Goal: Information Seeking & Learning: Check status

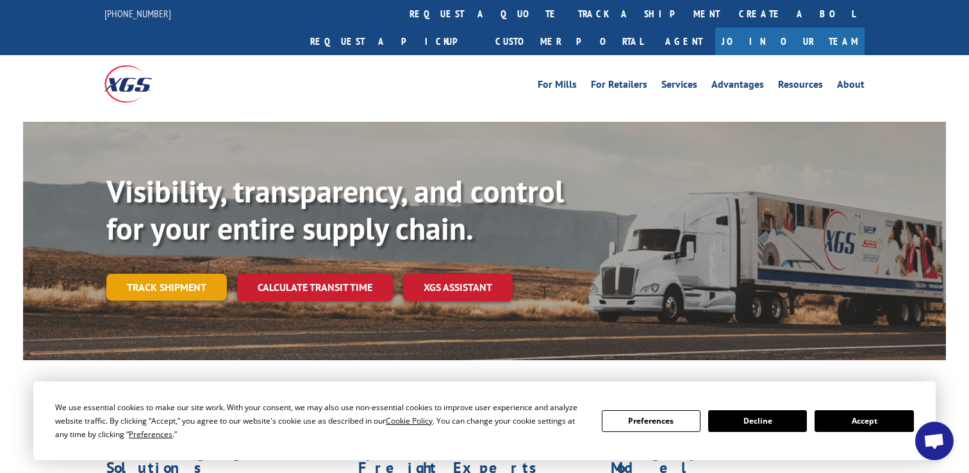
click at [199, 274] on link "Track shipment" at bounding box center [166, 287] width 120 height 27
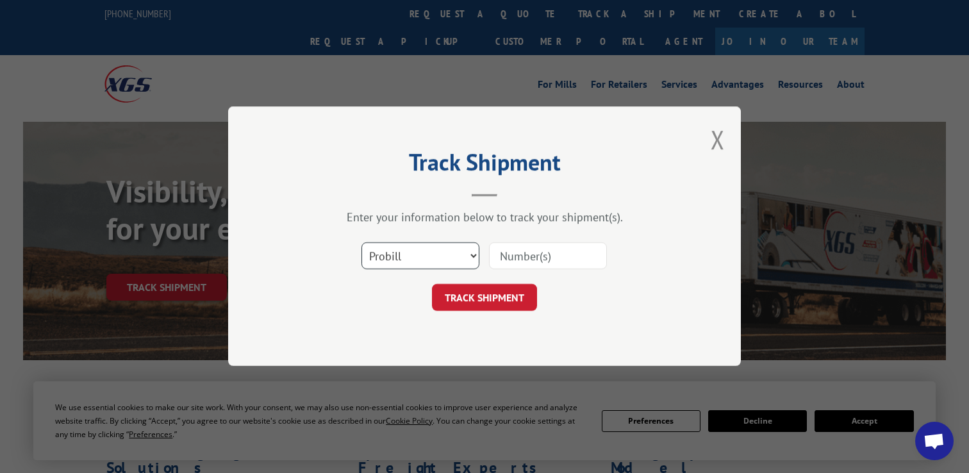
click at [473, 258] on select "Select category... Probill BOL PO" at bounding box center [420, 256] width 118 height 27
select select "bol"
click at [361, 243] on select "Select category... Probill BOL PO" at bounding box center [420, 256] width 118 height 27
click at [523, 258] on input at bounding box center [548, 256] width 118 height 27
type input "640931"
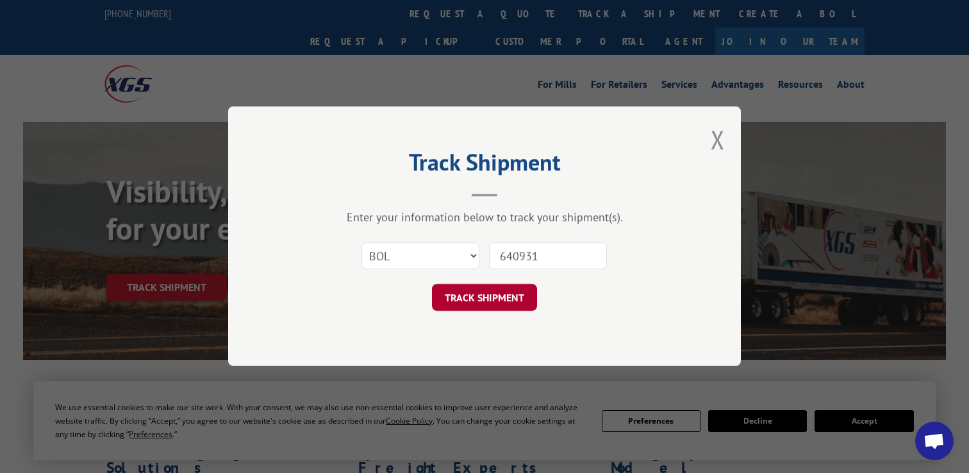
click at [513, 301] on button "TRACK SHIPMENT" at bounding box center [484, 298] width 105 height 27
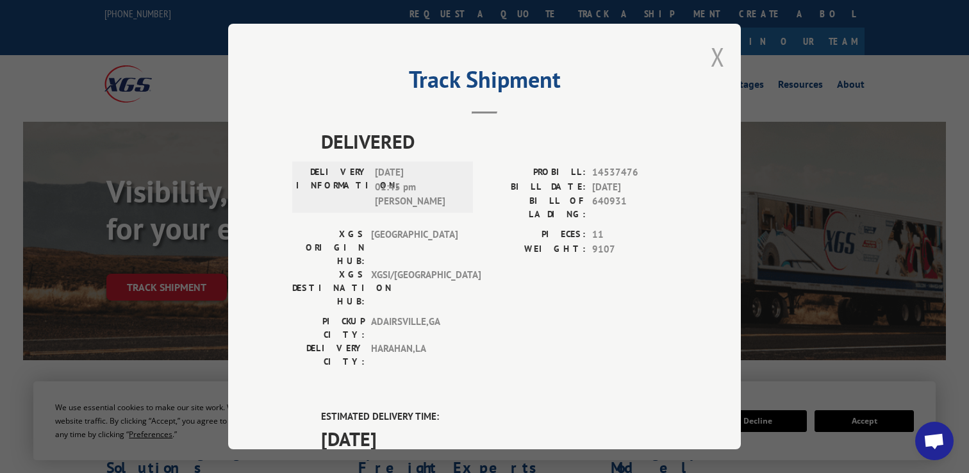
click at [718, 54] on button "Close modal" at bounding box center [718, 57] width 14 height 34
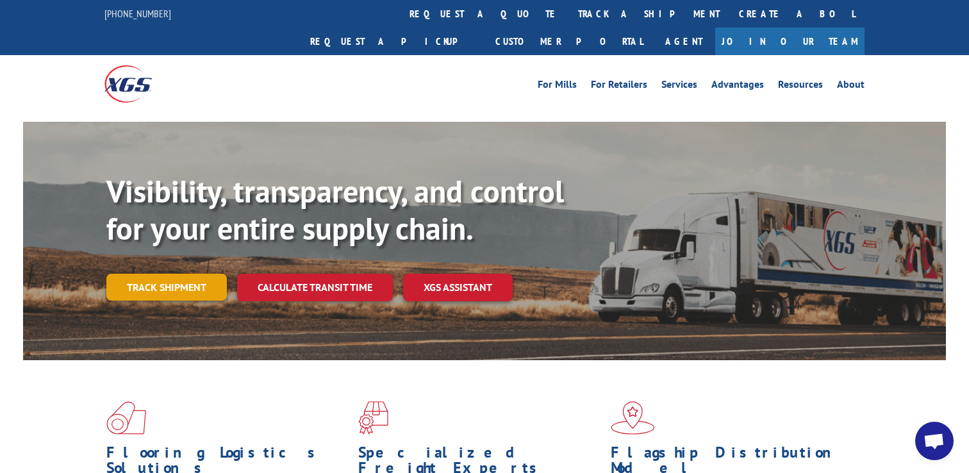
click at [188, 274] on link "Track shipment" at bounding box center [166, 287] width 120 height 27
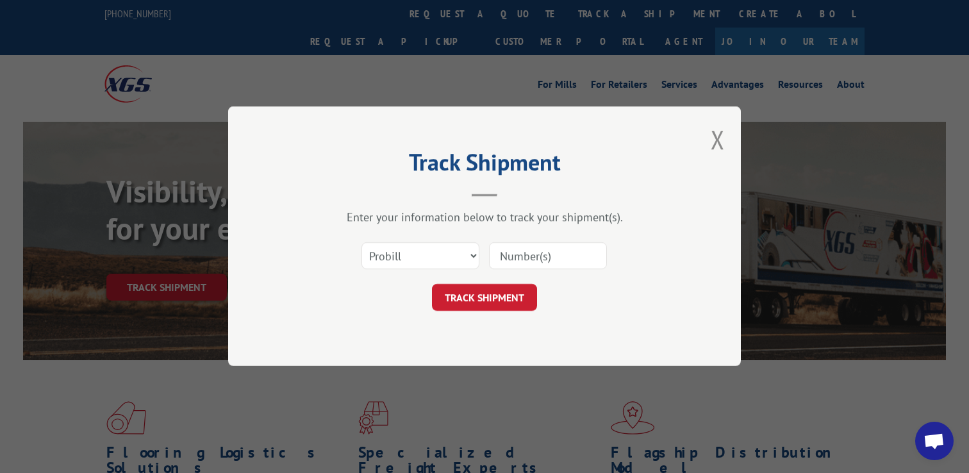
click at [544, 254] on input at bounding box center [548, 256] width 118 height 27
type input "17695430"
click at [505, 303] on button "TRACK SHIPMENT" at bounding box center [484, 298] width 105 height 27
